Goal: Task Accomplishment & Management: Manage account settings

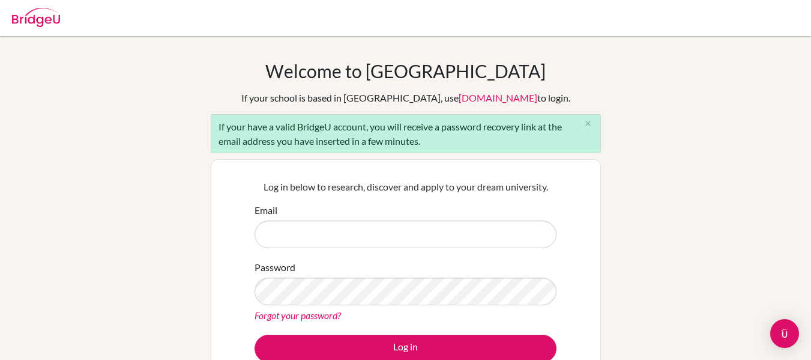
click at [431, 239] on input "Email" at bounding box center [406, 234] width 302 height 28
type input "[EMAIL_ADDRESS][DOMAIN_NAME]"
click at [58, 13] on img at bounding box center [36, 17] width 48 height 19
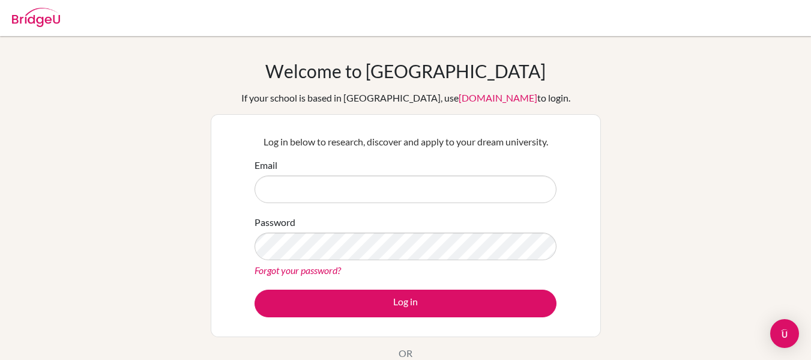
click at [56, 23] on img at bounding box center [36, 17] width 48 height 19
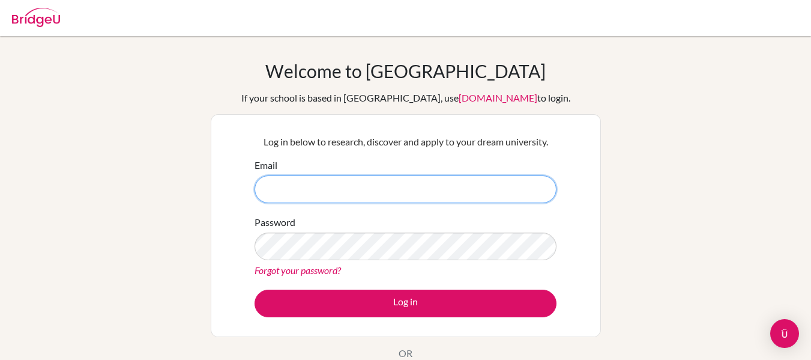
click at [448, 185] on input "Email" at bounding box center [406, 189] width 302 height 28
type input "[EMAIL_ADDRESS][DOMAIN_NAME]"
paste input "[EMAIL_ADDRESS][DOMAIN_NAME]"
type input "[EMAIL_ADDRESS][DOMAIN_NAME]"
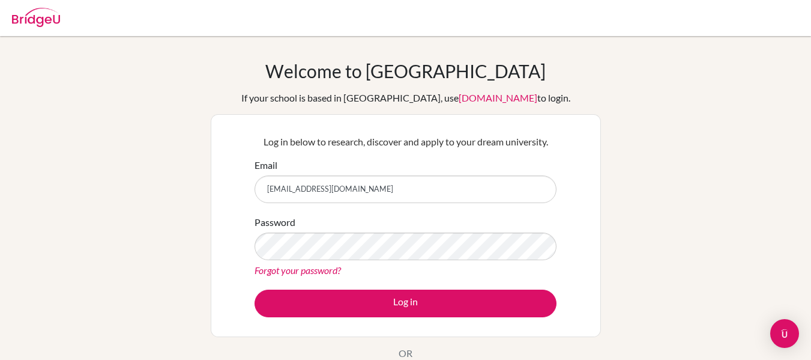
click at [325, 274] on link "Forgot your password?" at bounding box center [298, 269] width 86 height 11
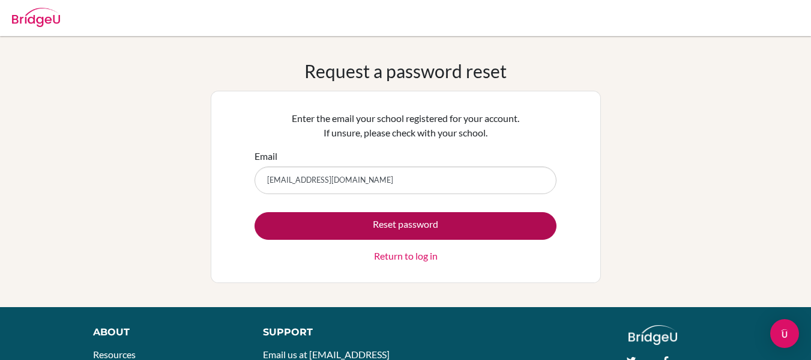
type input "[EMAIL_ADDRESS][DOMAIN_NAME]"
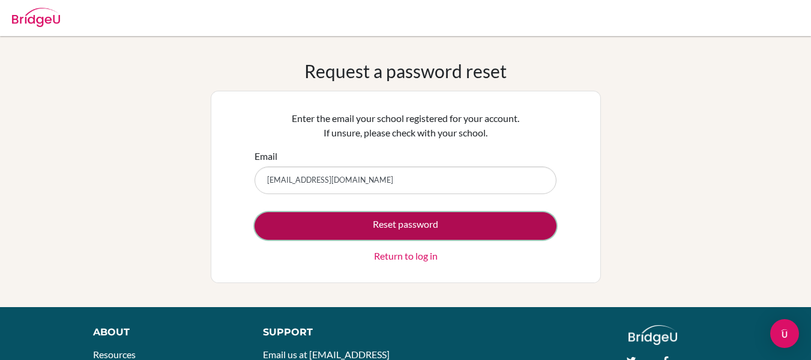
click at [385, 225] on button "Reset password" at bounding box center [406, 226] width 302 height 28
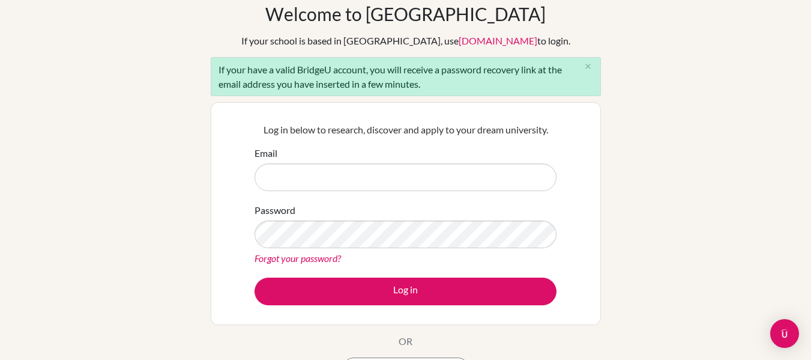
scroll to position [58, 0]
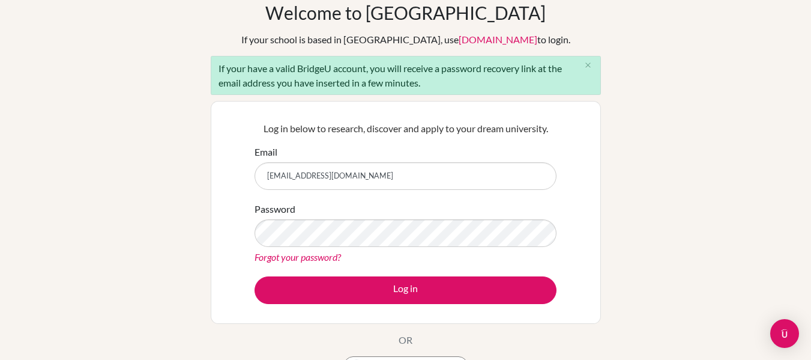
type input "[EMAIL_ADDRESS][DOMAIN_NAME]"
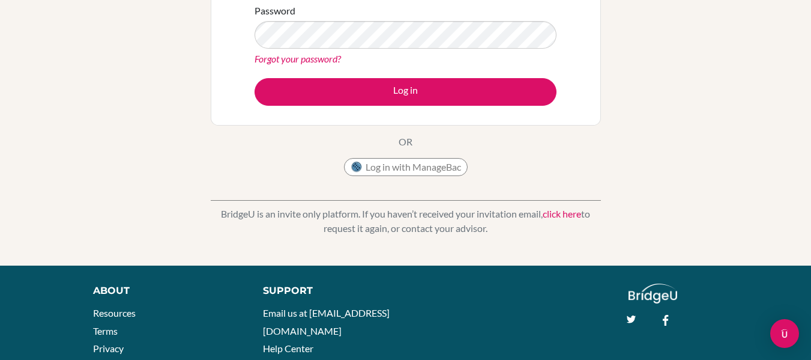
scroll to position [257, 0]
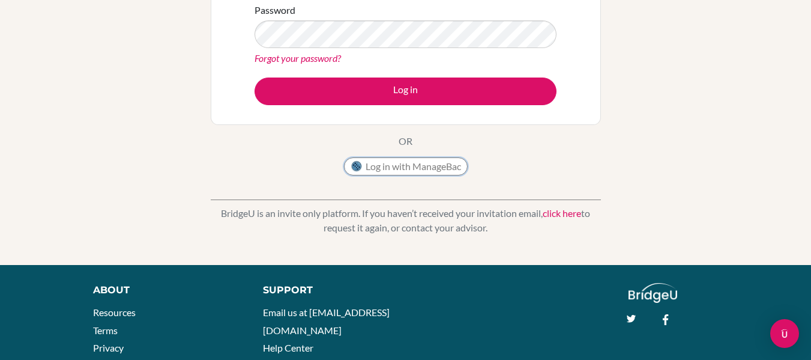
click at [442, 166] on button "Log in with ManageBac" at bounding box center [406, 166] width 124 height 18
